Goal: Information Seeking & Learning: Learn about a topic

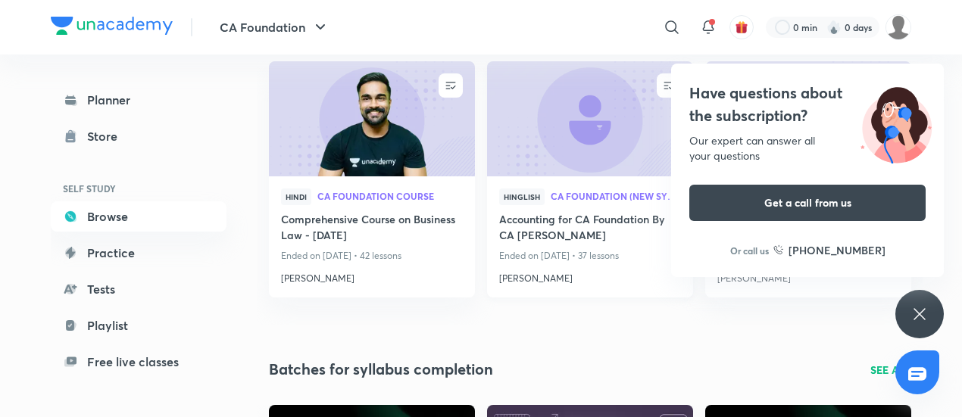
scroll to position [228, 0]
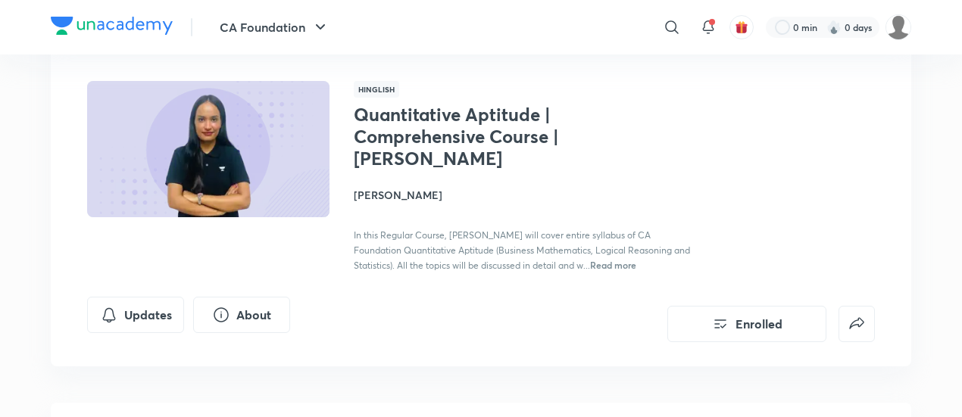
scroll to position [82, 0]
click at [425, 126] on h1 "Quantitative Aptitude | Comprehensive Course | [PERSON_NAME]" at bounding box center [478, 137] width 248 height 65
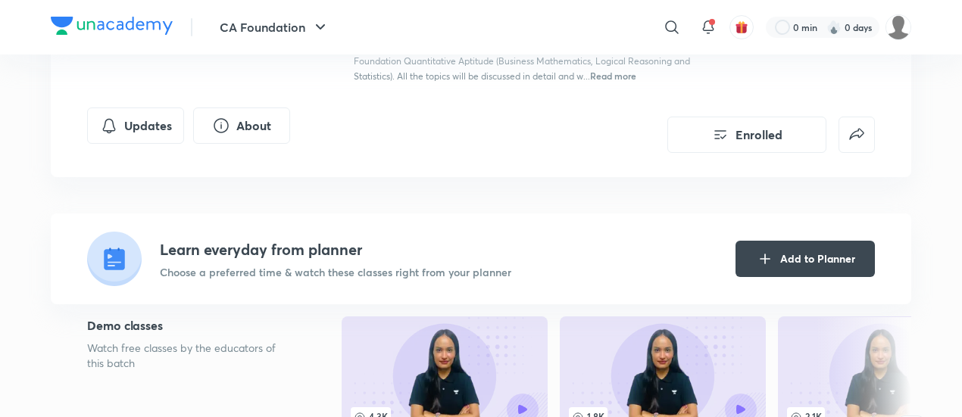
scroll to position [273, 0]
